Goal: Task Accomplishment & Management: Complete application form

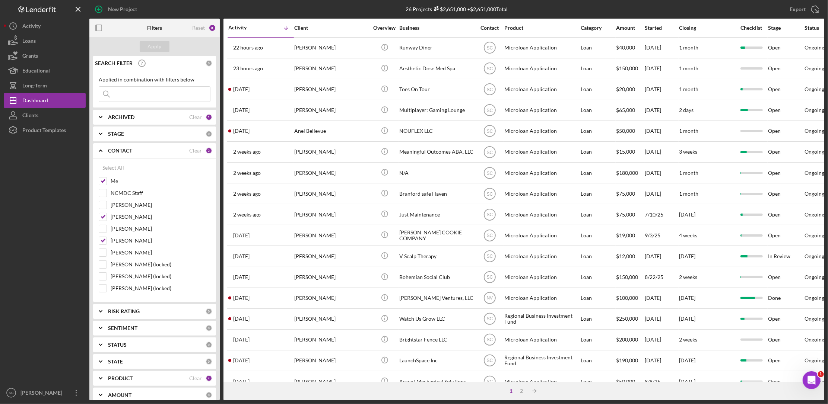
click at [127, 90] on input at bounding box center [154, 94] width 111 height 15
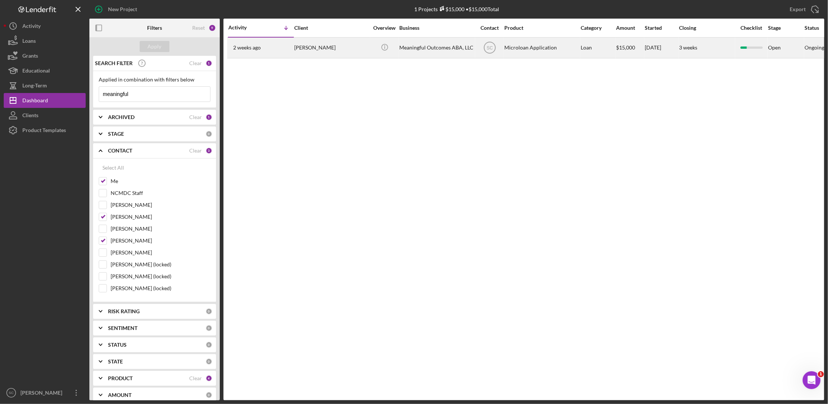
type input "meaningful"
click at [352, 38] on div "[PERSON_NAME]" at bounding box center [331, 48] width 74 height 20
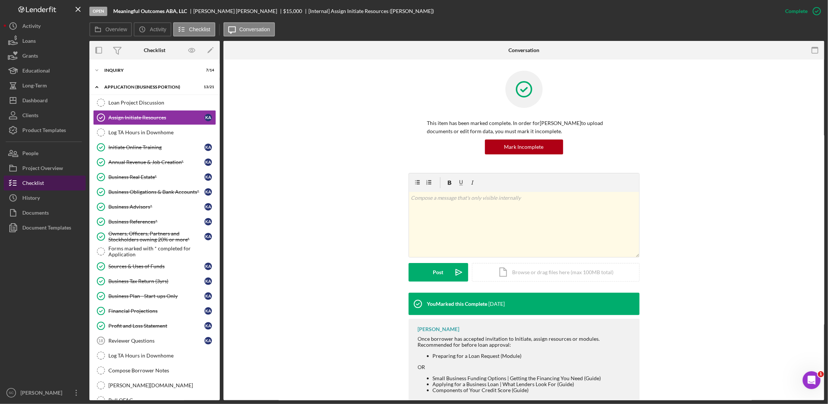
click at [36, 182] on div "Checklist" at bounding box center [33, 184] width 22 height 17
click at [120, 344] on div "Reviewer Questions" at bounding box center [156, 341] width 96 height 6
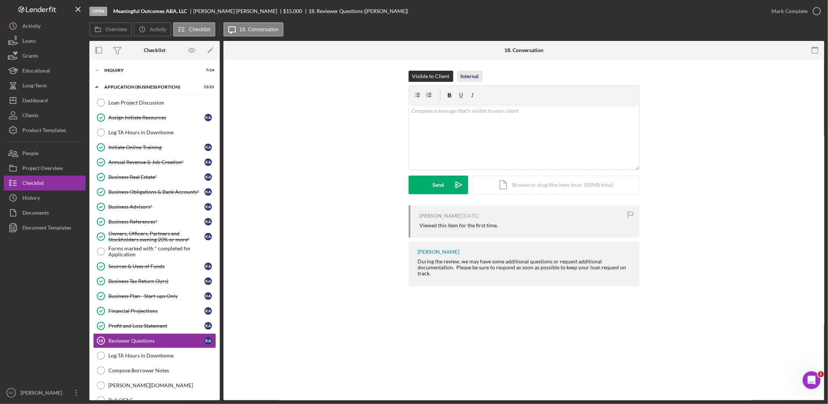
click at [469, 76] on div "Internal" at bounding box center [470, 76] width 18 height 11
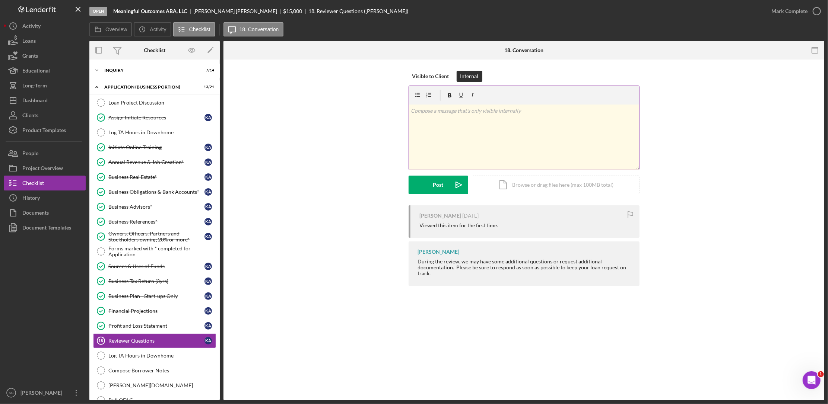
click at [429, 117] on div "v Color teal Color pink Remove color Add row above Add row below Add column bef…" at bounding box center [524, 137] width 230 height 65
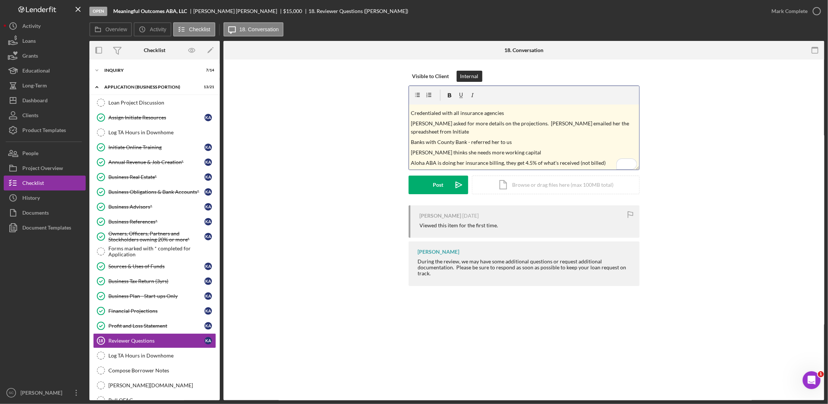
scroll to position [19, 0]
click at [438, 190] on div "Post" at bounding box center [438, 185] width 10 height 19
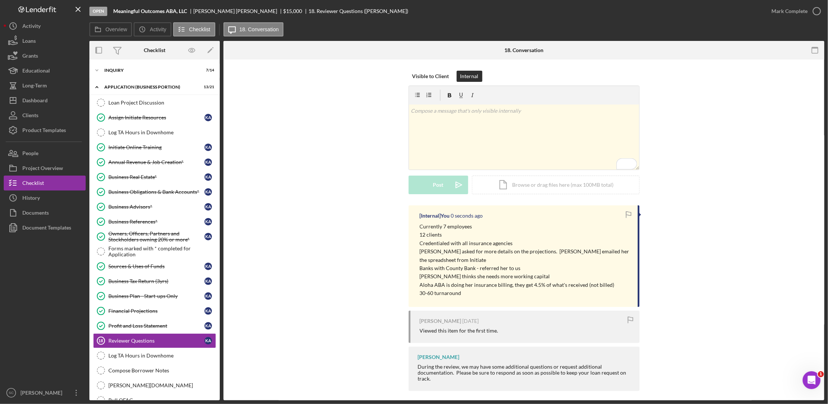
scroll to position [0, 0]
click at [20, 99] on icon "Icon/Dashboard" at bounding box center [13, 100] width 19 height 19
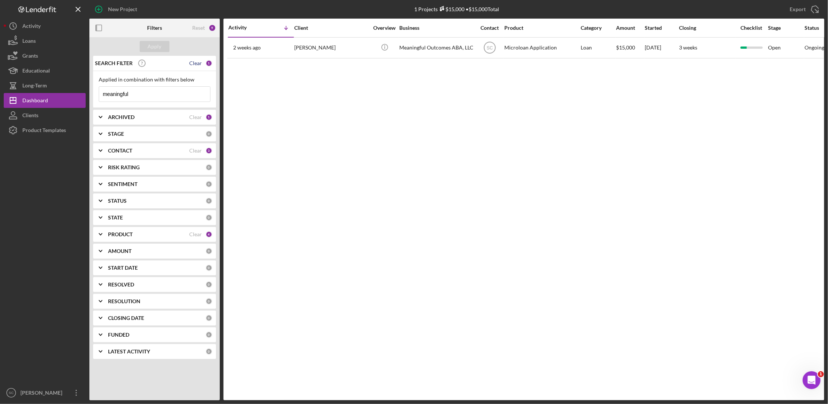
click at [193, 64] on div "Clear" at bounding box center [195, 63] width 13 height 6
click at [154, 45] on div "Apply" at bounding box center [155, 46] width 14 height 11
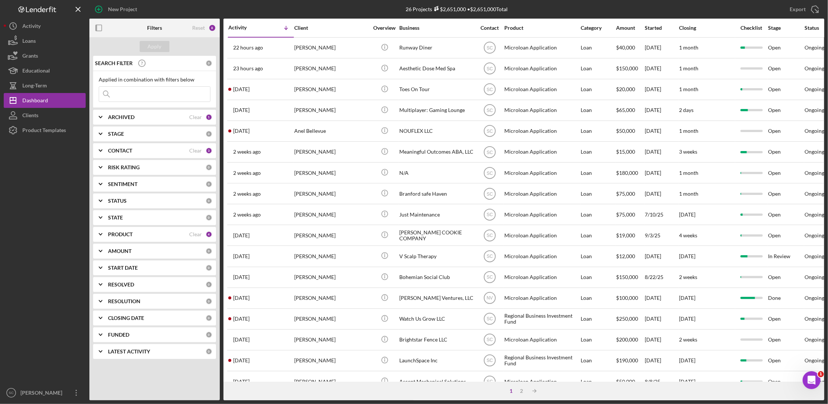
click at [133, 92] on input at bounding box center [154, 94] width 111 height 15
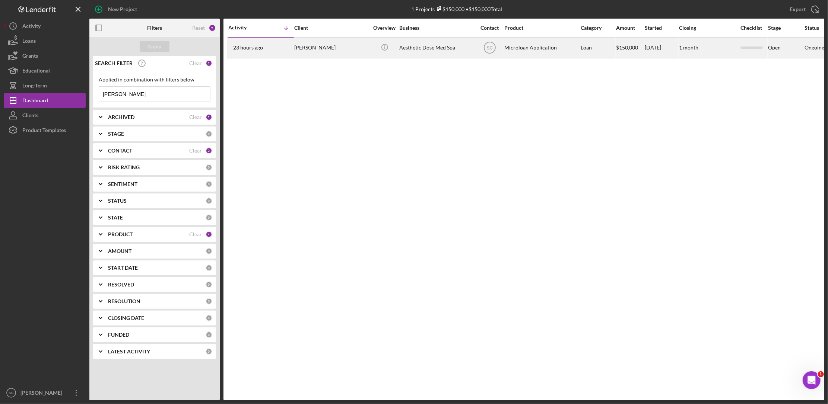
type input "[PERSON_NAME]"
click at [325, 51] on div "[PERSON_NAME]" at bounding box center [331, 48] width 74 height 20
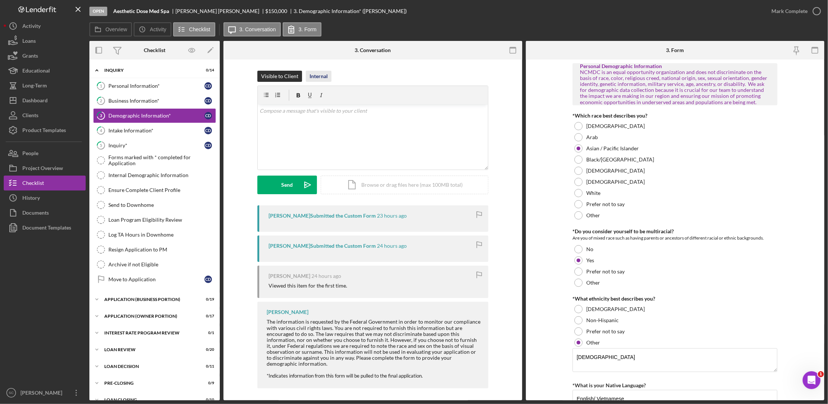
click at [318, 78] on div "Internal" at bounding box center [318, 76] width 18 height 11
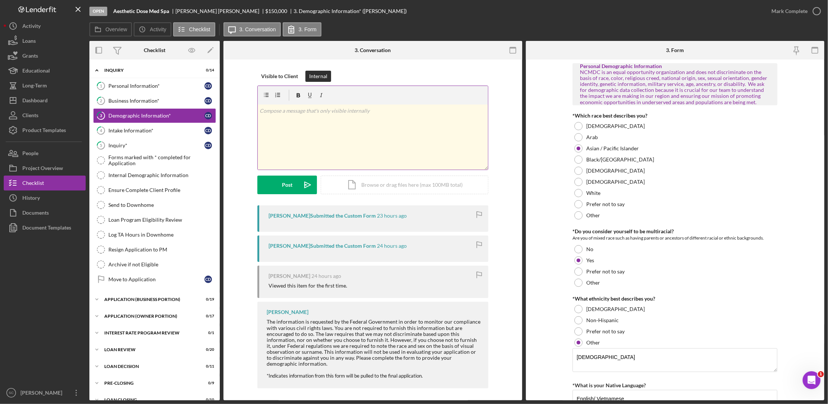
click at [298, 115] on div "v Color teal Color pink Remove color Add row above Add row below Add column bef…" at bounding box center [373, 137] width 230 height 65
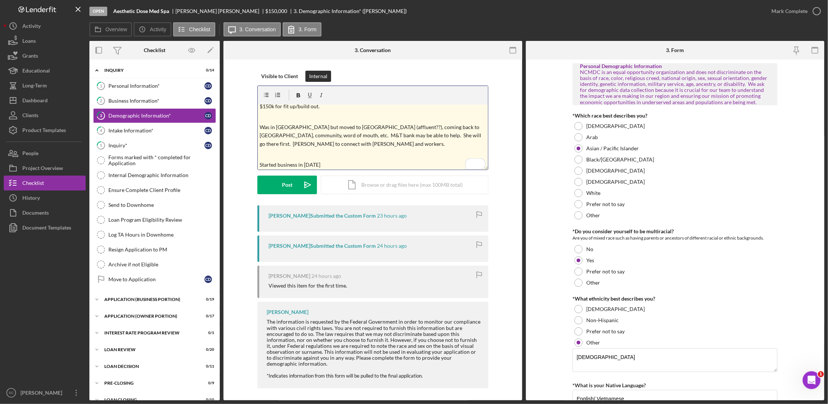
scroll to position [13, 0]
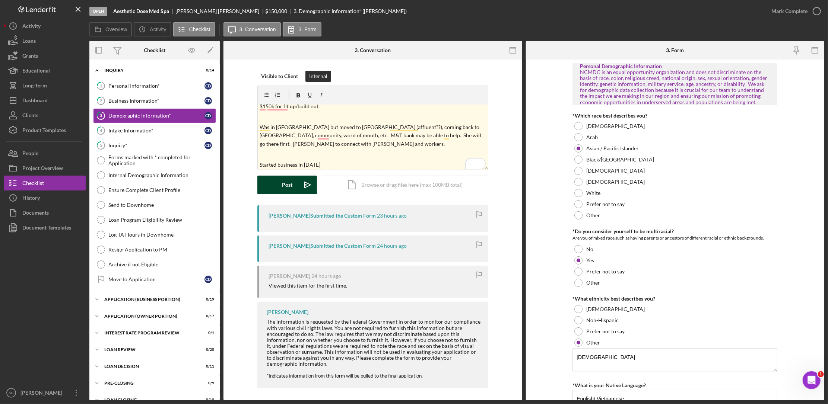
click at [282, 182] on div "Post" at bounding box center [287, 185] width 10 height 19
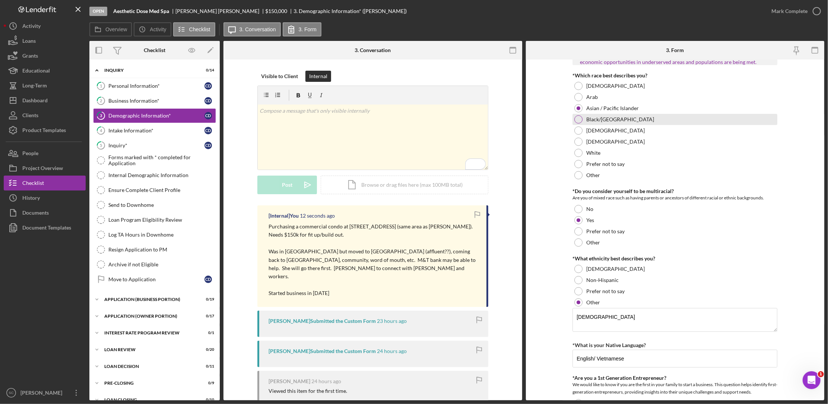
scroll to position [0, 0]
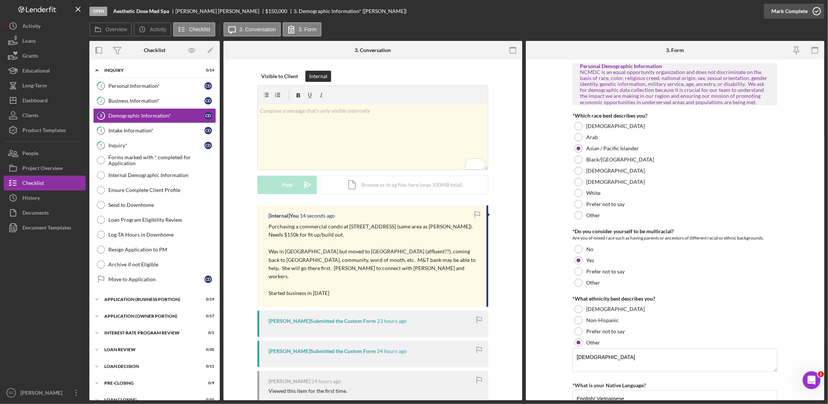
click at [801, 14] on div "Mark Complete" at bounding box center [789, 11] width 36 height 15
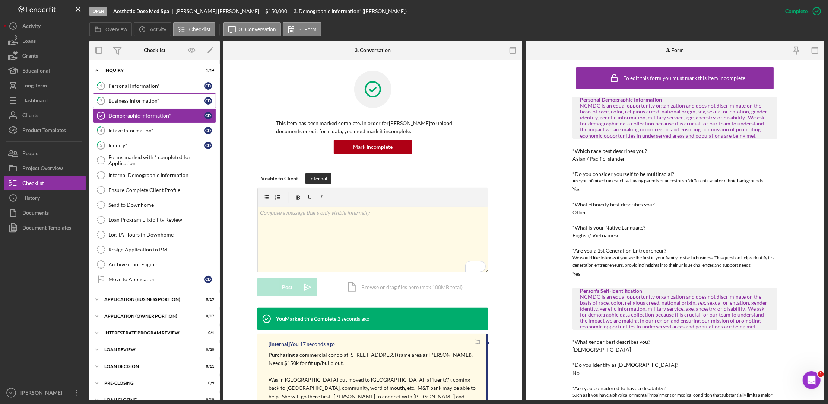
drag, startPoint x: 146, startPoint y: 89, endPoint x: 145, endPoint y: 97, distance: 7.5
click at [146, 89] on link "1 Personal Information* C D" at bounding box center [154, 86] width 123 height 15
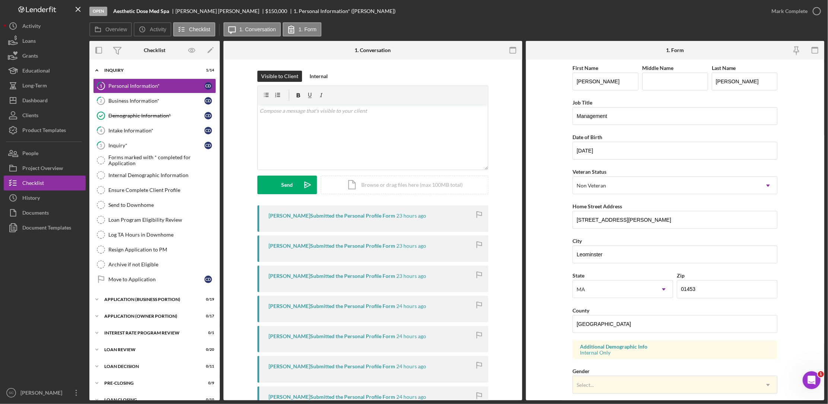
scroll to position [93, 0]
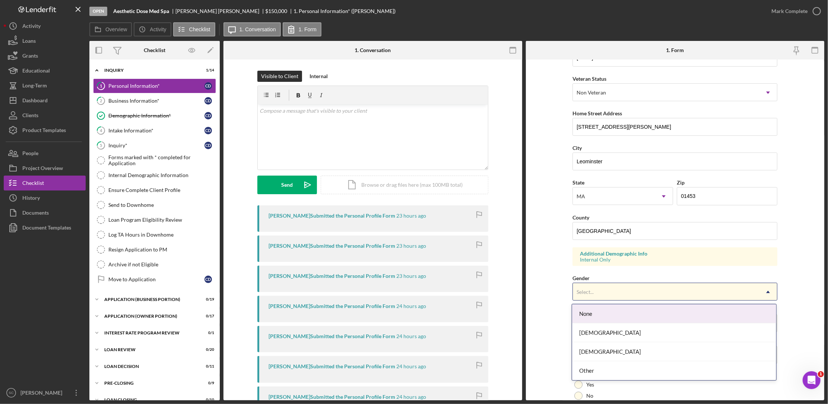
click at [593, 295] on div "Select..." at bounding box center [585, 292] width 17 height 6
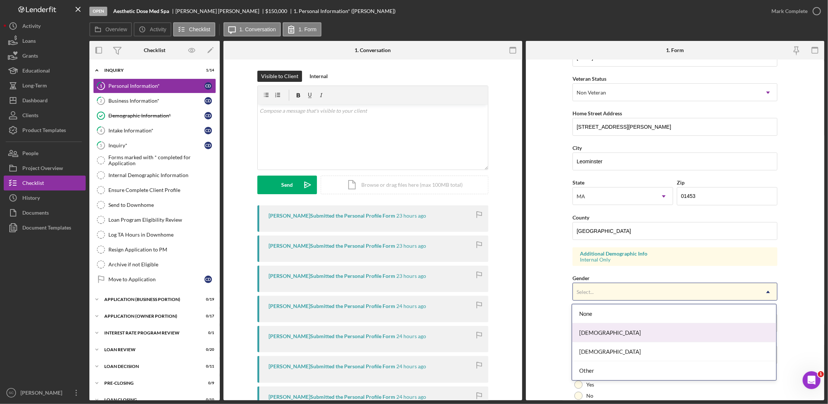
click at [596, 327] on div "[DEMOGRAPHIC_DATA]" at bounding box center [674, 333] width 204 height 19
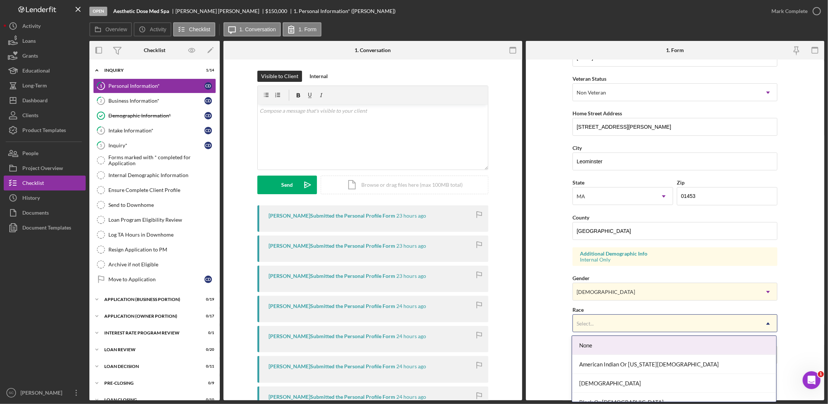
click at [595, 323] on div "Select..." at bounding box center [666, 323] width 186 height 17
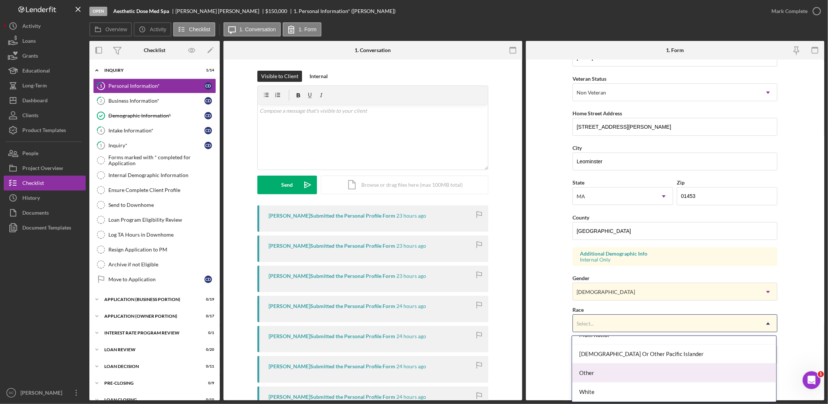
scroll to position [40, 0]
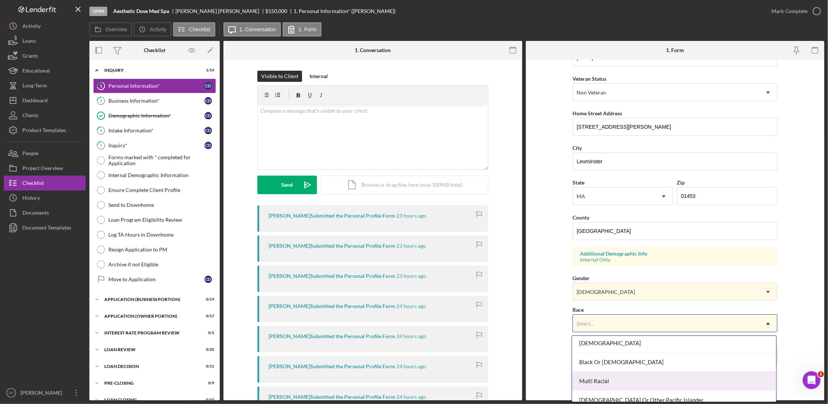
click at [597, 382] on div "Multi Racial" at bounding box center [674, 381] width 204 height 19
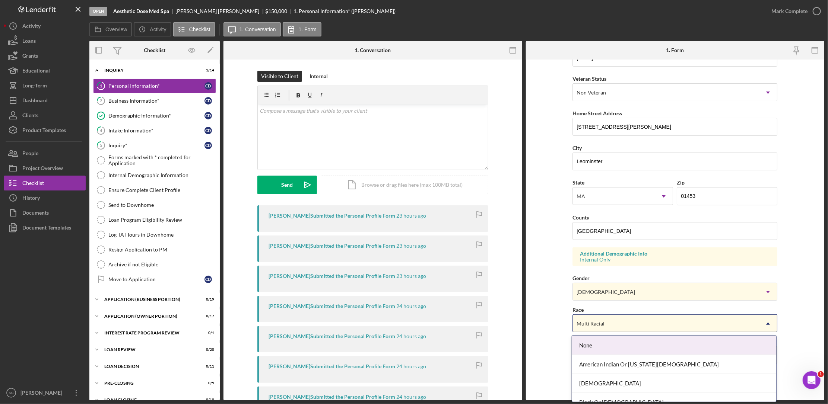
click at [596, 320] on div "Multi Racial" at bounding box center [666, 323] width 186 height 17
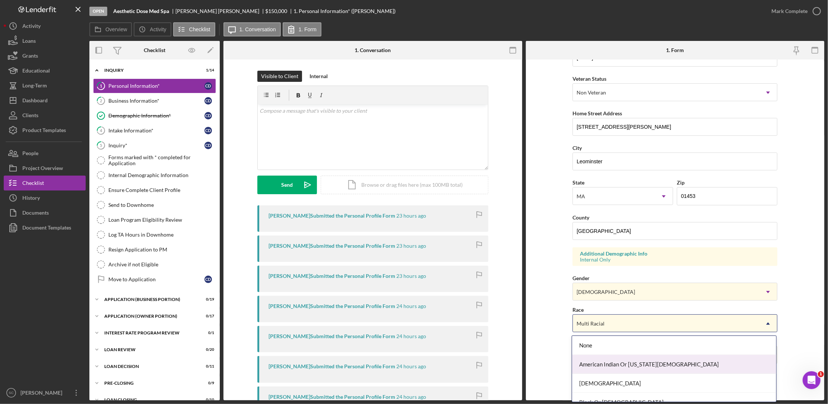
scroll to position [47, 0]
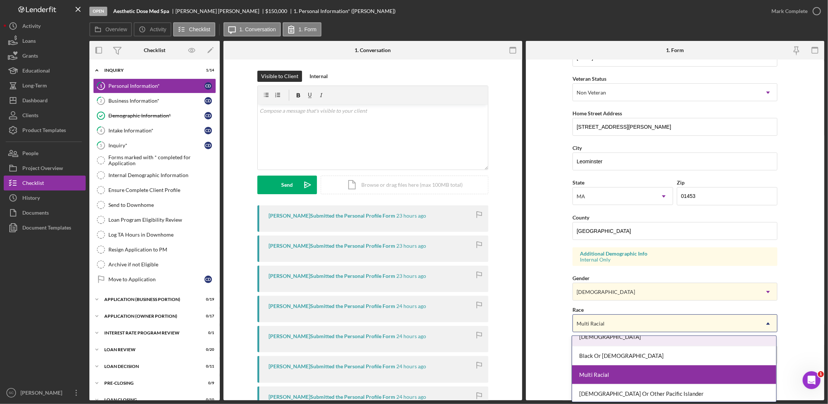
click at [597, 342] on div "[DEMOGRAPHIC_DATA]" at bounding box center [674, 337] width 204 height 19
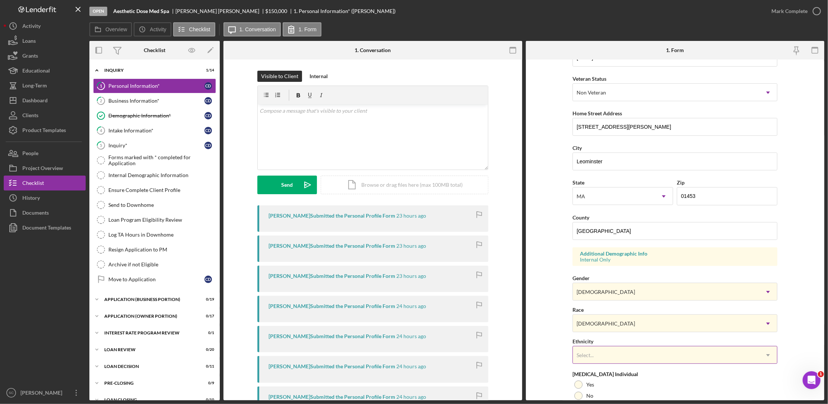
click at [593, 352] on div "Select..." at bounding box center [666, 355] width 186 height 17
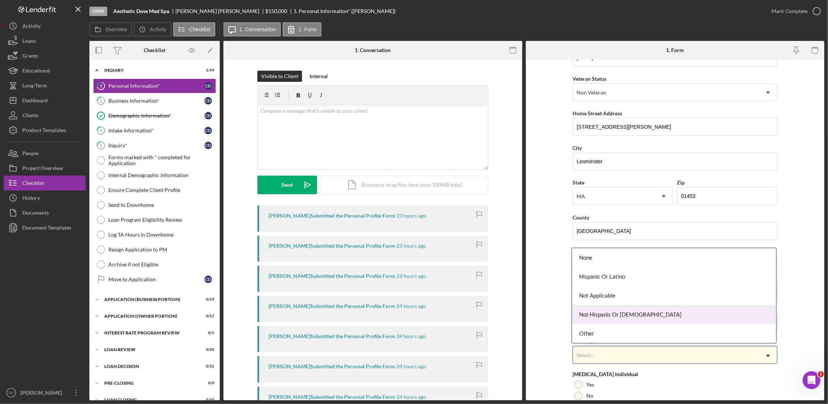
click at [594, 319] on div "Not Hispanic Or [DEMOGRAPHIC_DATA]" at bounding box center [674, 314] width 204 height 19
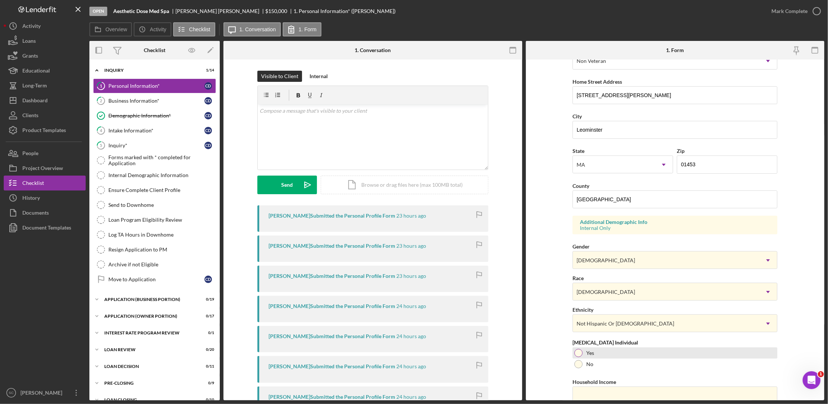
scroll to position [140, 0]
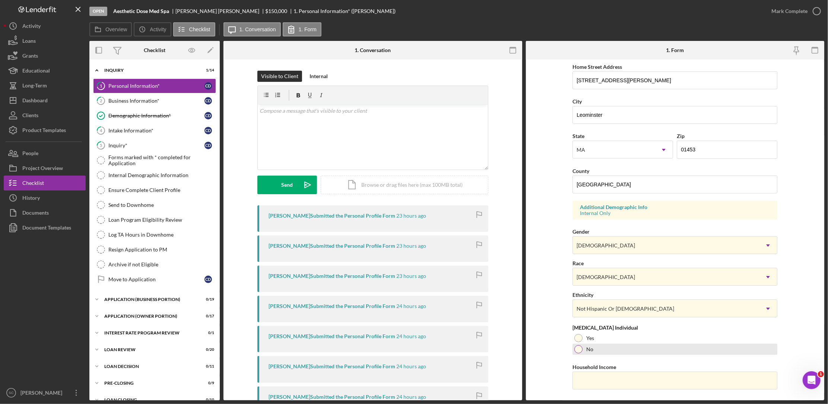
click at [585, 349] on div "No" at bounding box center [674, 349] width 205 height 11
click at [595, 378] on input "Household Income" at bounding box center [674, 381] width 205 height 18
type input "$500,000"
click at [635, 351] on div "No" at bounding box center [674, 349] width 205 height 11
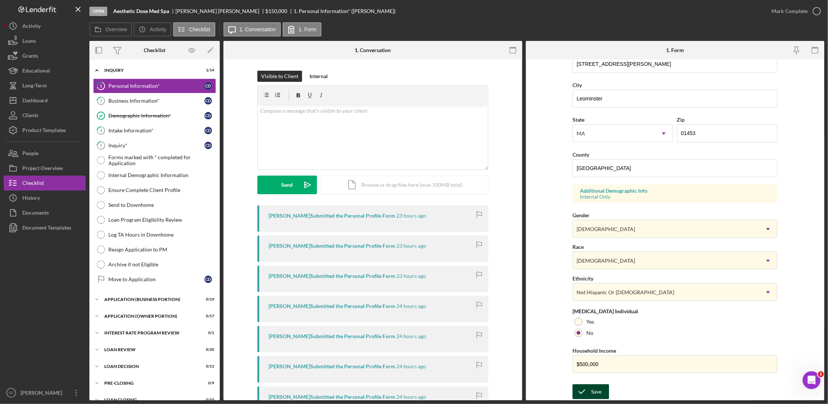
click at [597, 389] on div "Save" at bounding box center [596, 392] width 10 height 15
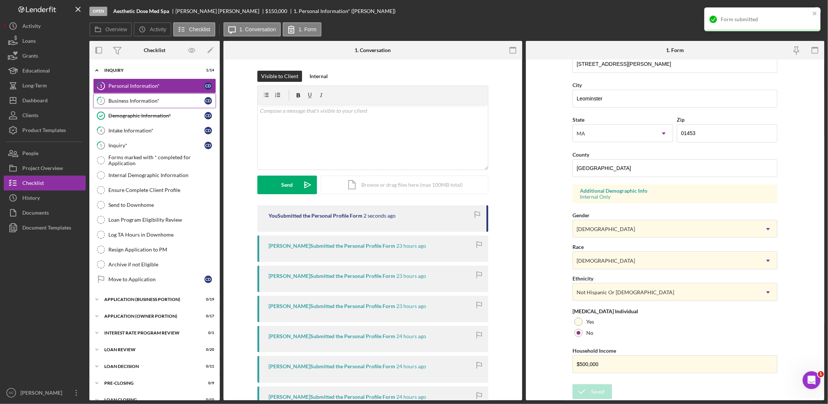
click at [114, 102] on div "Business Information*" at bounding box center [156, 101] width 96 height 6
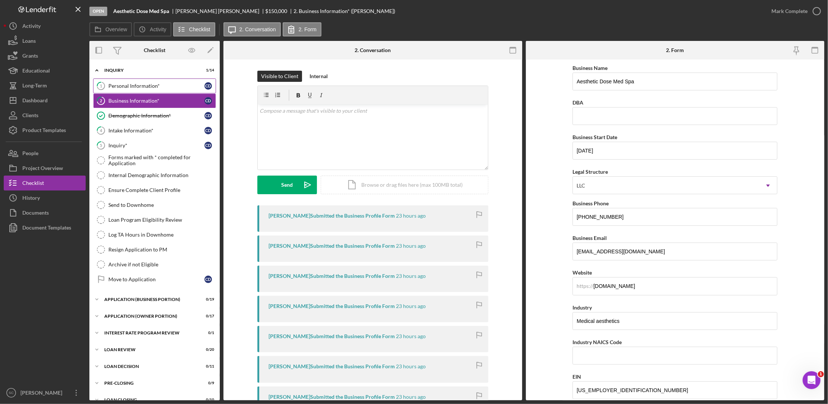
click at [129, 88] on div "Personal Information*" at bounding box center [156, 86] width 96 height 6
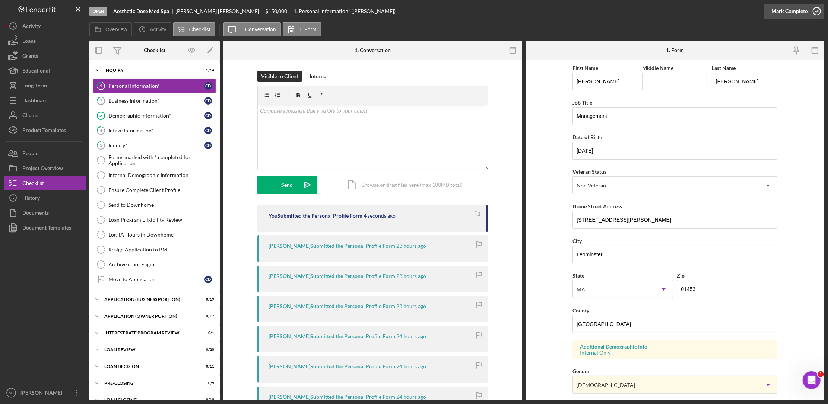
click at [789, 9] on div "Mark Complete" at bounding box center [789, 11] width 36 height 15
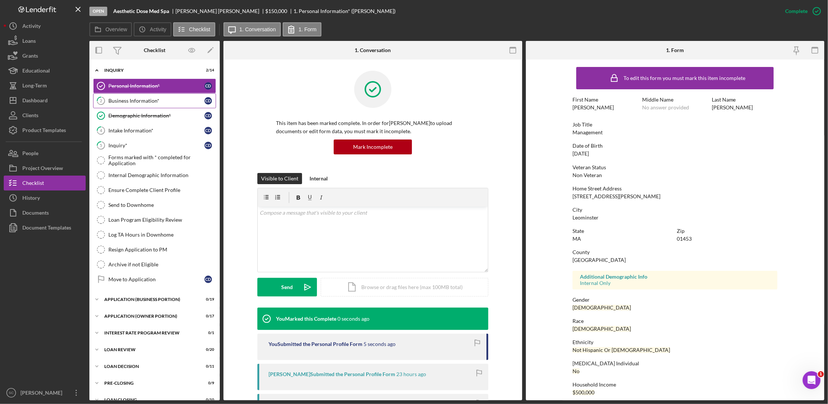
click at [130, 102] on div "Business Information*" at bounding box center [156, 101] width 96 height 6
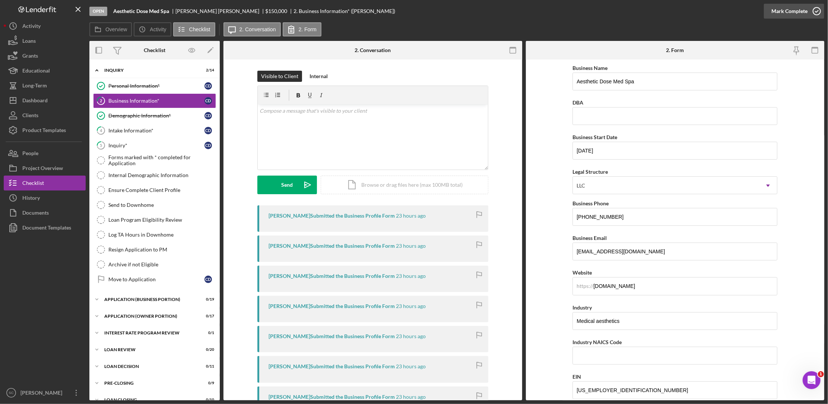
click at [778, 13] on div "Mark Complete" at bounding box center [789, 11] width 36 height 15
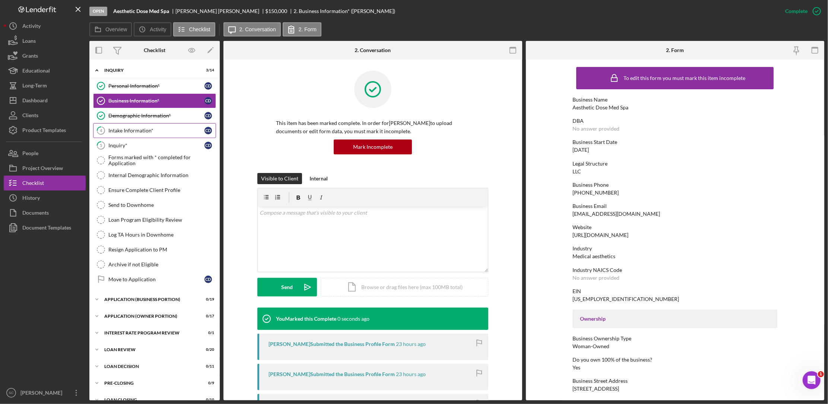
click at [124, 130] on div "Intake Information*" at bounding box center [156, 131] width 96 height 6
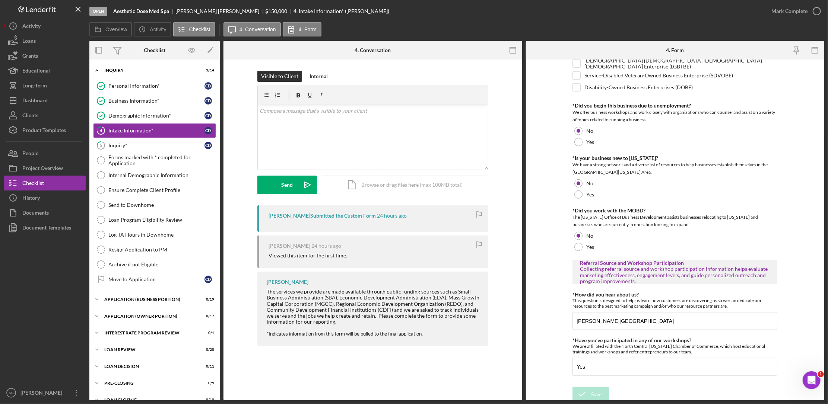
scroll to position [369, 0]
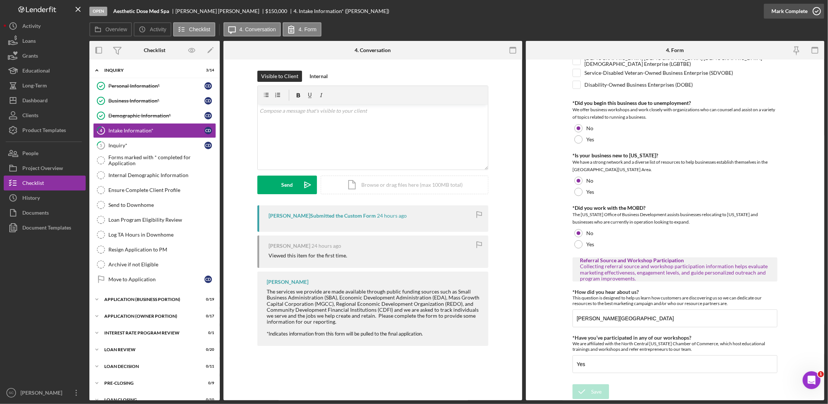
click at [782, 7] on div "Mark Complete" at bounding box center [789, 11] width 36 height 15
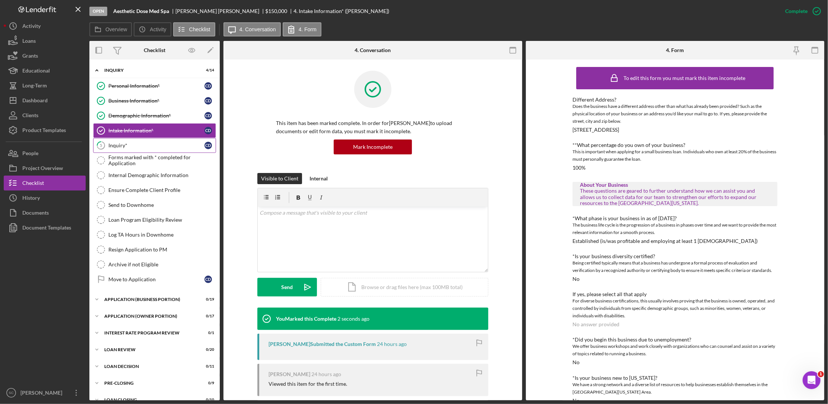
click at [129, 144] on div "Inquiry*" at bounding box center [156, 146] width 96 height 6
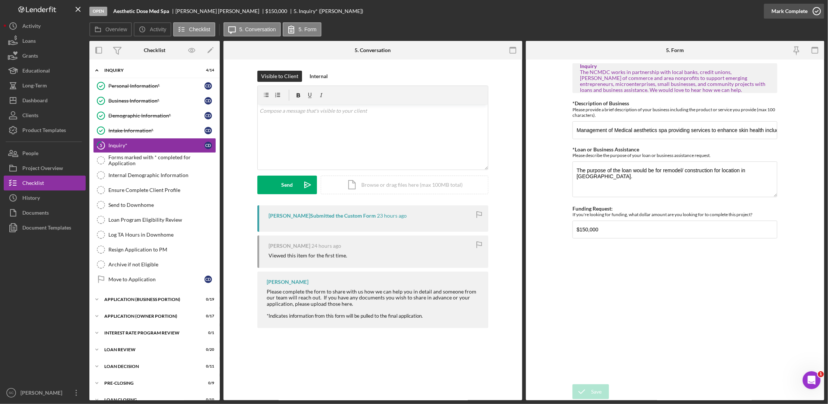
click at [777, 9] on div "Mark Complete" at bounding box center [789, 11] width 36 height 15
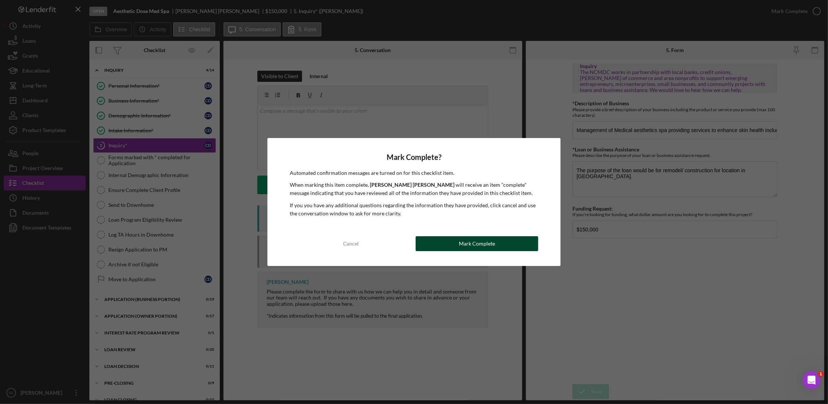
click at [483, 244] on div "Mark Complete" at bounding box center [477, 243] width 36 height 15
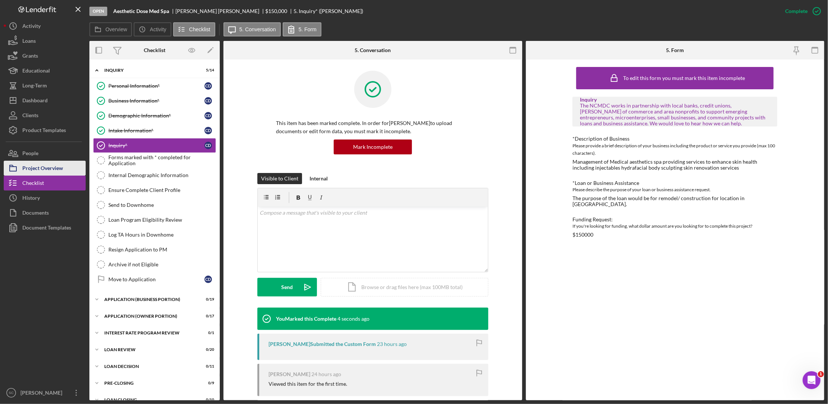
click at [60, 170] on div "Project Overview" at bounding box center [42, 169] width 41 height 17
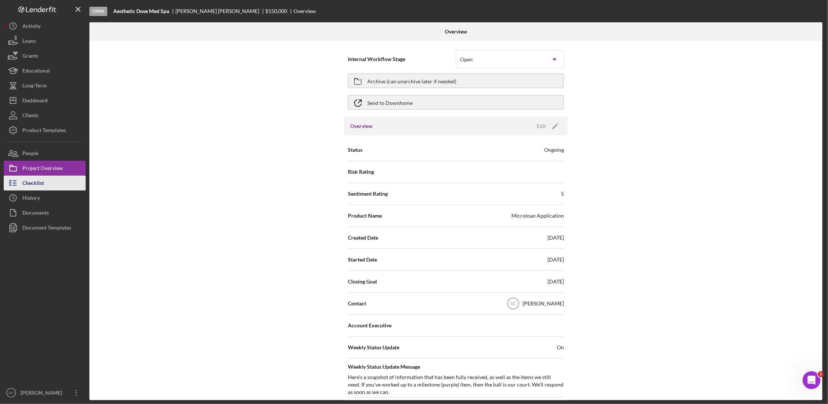
click at [52, 182] on button "Checklist" at bounding box center [45, 183] width 82 height 15
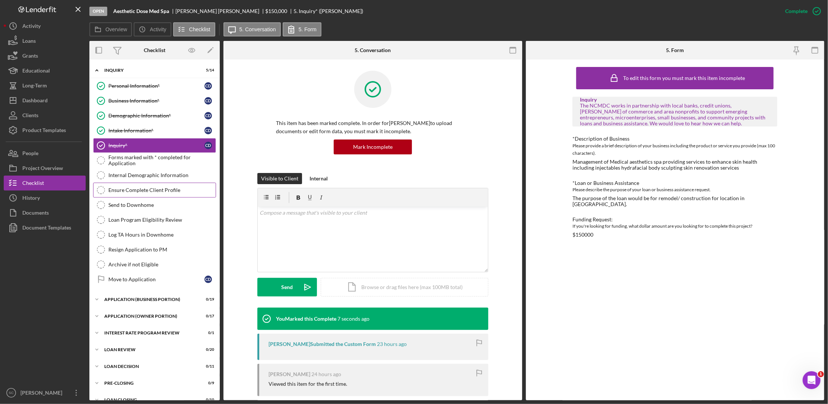
click at [127, 191] on div "Ensure Complete Client Profile" at bounding box center [161, 190] width 107 height 6
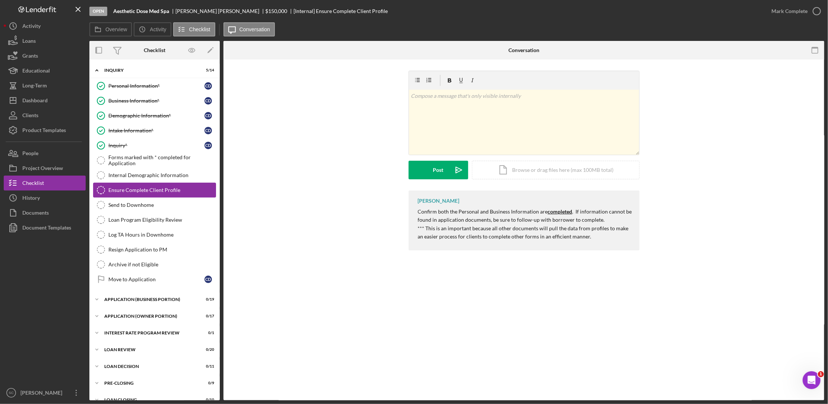
click at [128, 184] on link "Ensure Complete Client Profile Ensure Complete Client Profile" at bounding box center [154, 190] width 123 height 15
click at [132, 173] on div "Internal Demographic Information" at bounding box center [161, 175] width 107 height 6
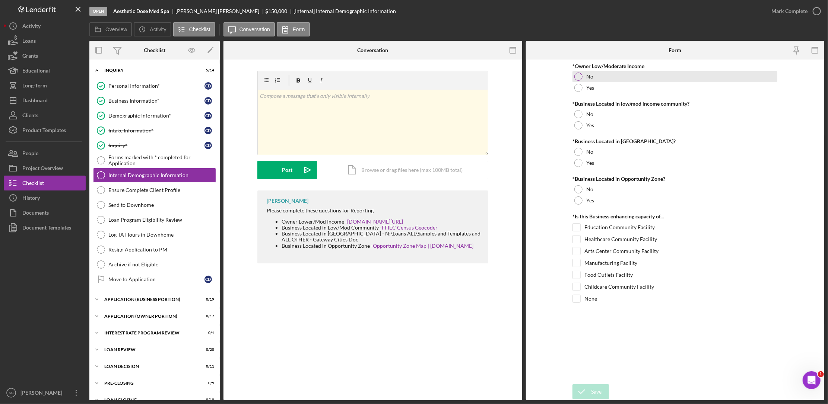
click at [597, 79] on div "No" at bounding box center [674, 76] width 205 height 11
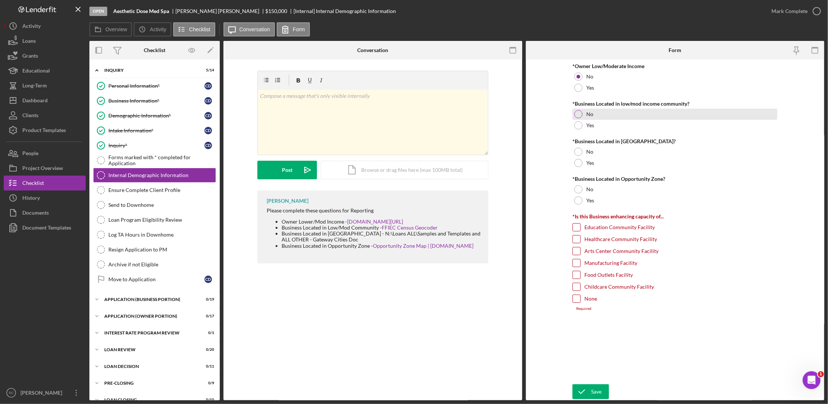
click at [587, 115] on label "No" at bounding box center [589, 114] width 7 height 6
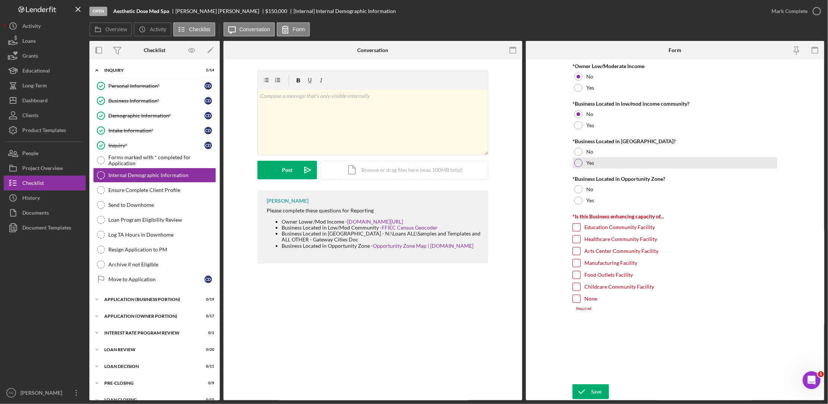
click at [590, 163] on label "Yes" at bounding box center [590, 163] width 8 height 6
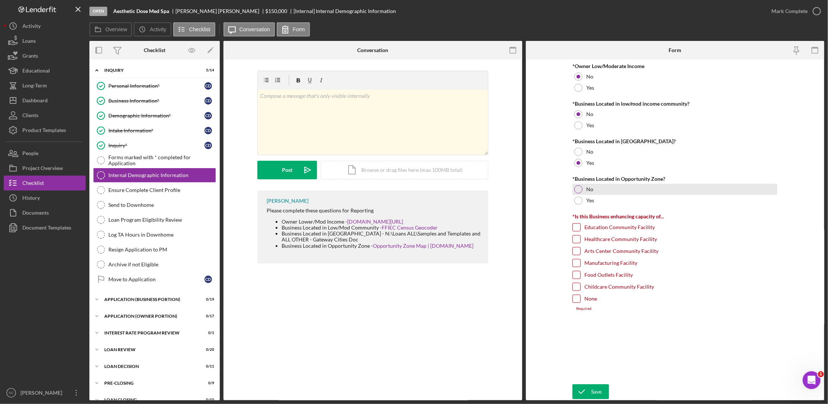
click at [590, 187] on label "No" at bounding box center [589, 190] width 7 height 6
click at [577, 303] on input "None" at bounding box center [576, 298] width 7 height 7
checkbox input "true"
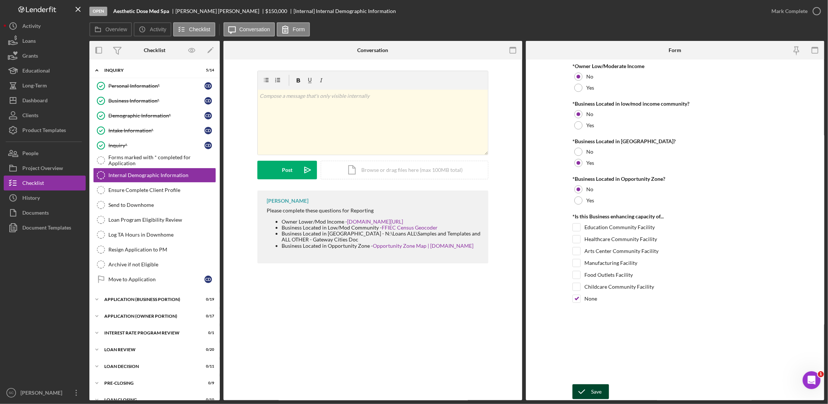
click at [598, 388] on div "Save" at bounding box center [596, 392] width 10 height 15
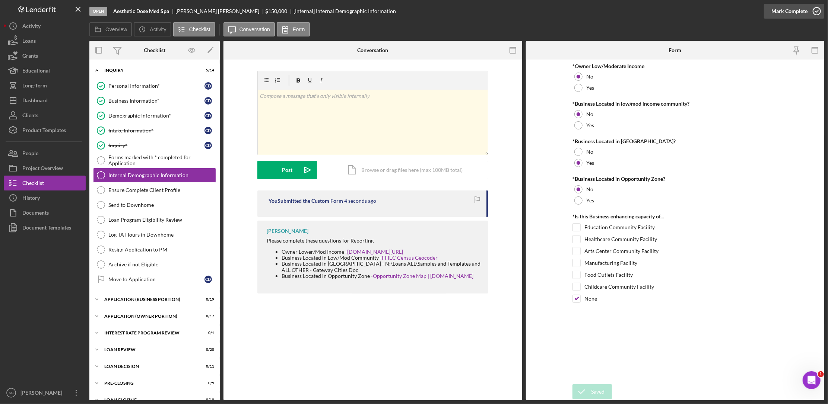
click at [769, 8] on button "Mark Complete" at bounding box center [794, 11] width 60 height 15
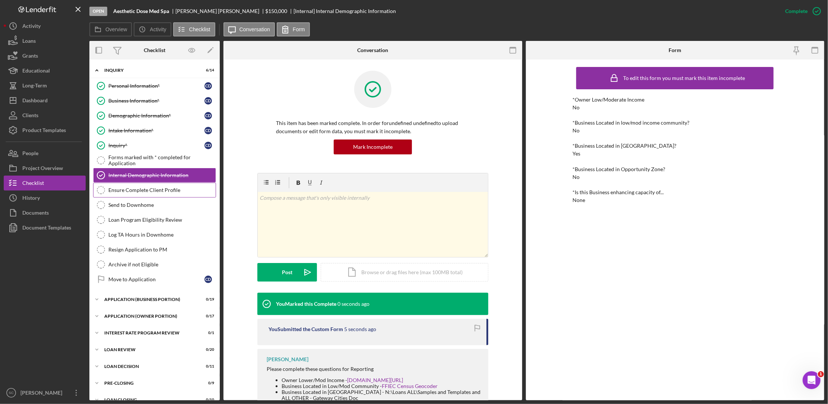
click at [133, 188] on div "Ensure Complete Client Profile" at bounding box center [161, 190] width 107 height 6
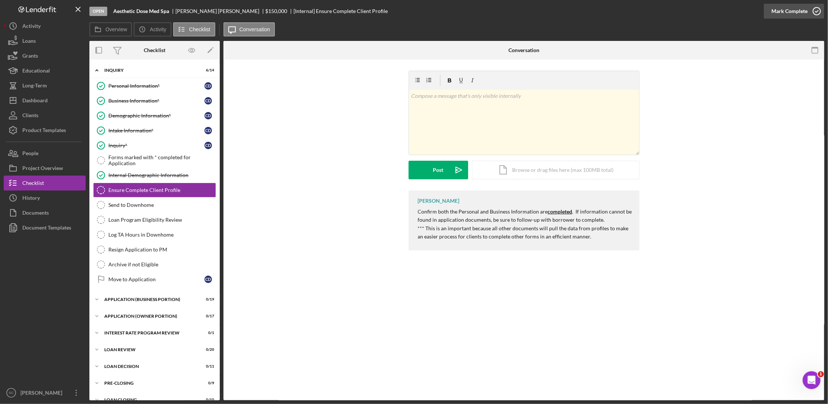
click at [784, 9] on div "Mark Complete" at bounding box center [789, 11] width 36 height 15
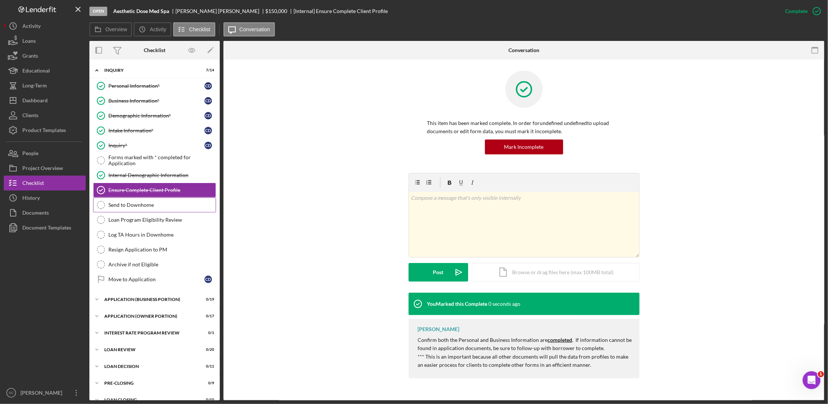
click at [135, 204] on div "Send to Downhome" at bounding box center [161, 205] width 107 height 6
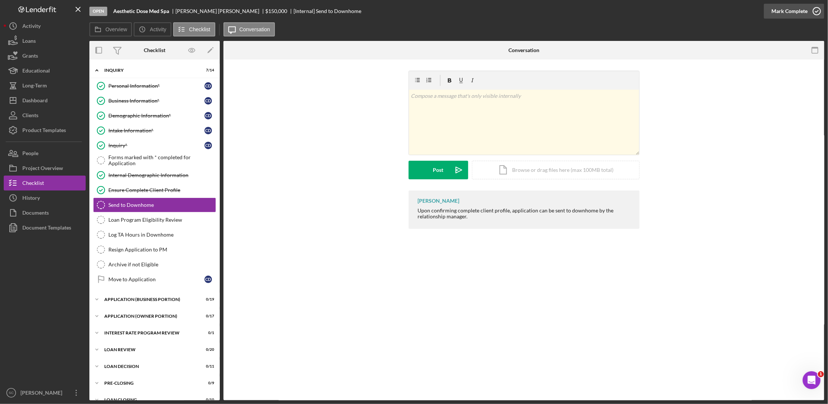
click at [788, 9] on div "Mark Complete" at bounding box center [789, 11] width 36 height 15
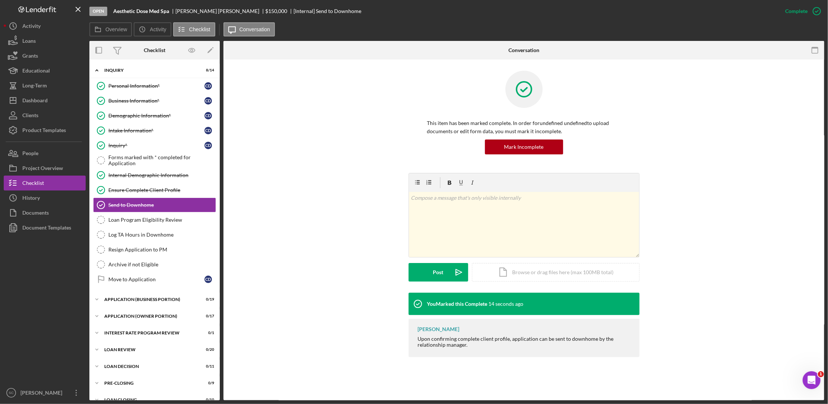
drag, startPoint x: 44, startPoint y: 170, endPoint x: 88, endPoint y: 181, distance: 45.3
click at [44, 170] on div "Project Overview" at bounding box center [42, 169] width 41 height 17
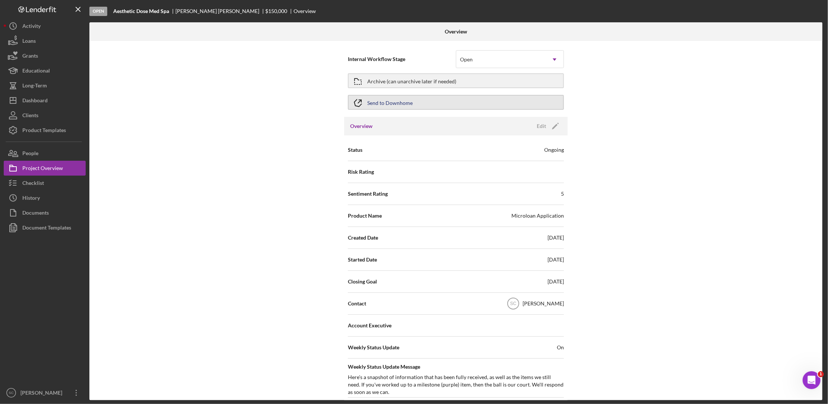
click at [406, 98] on div "Send to Downhome" at bounding box center [389, 102] width 45 height 13
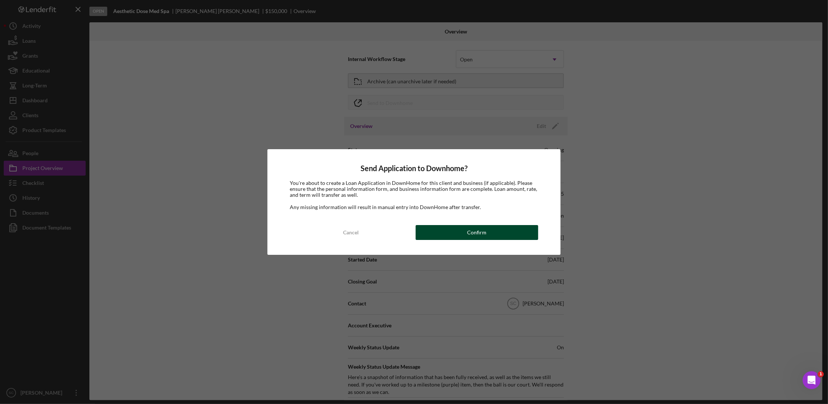
click at [454, 229] on button "Confirm" at bounding box center [477, 232] width 122 height 15
